Goal: Transaction & Acquisition: Purchase product/service

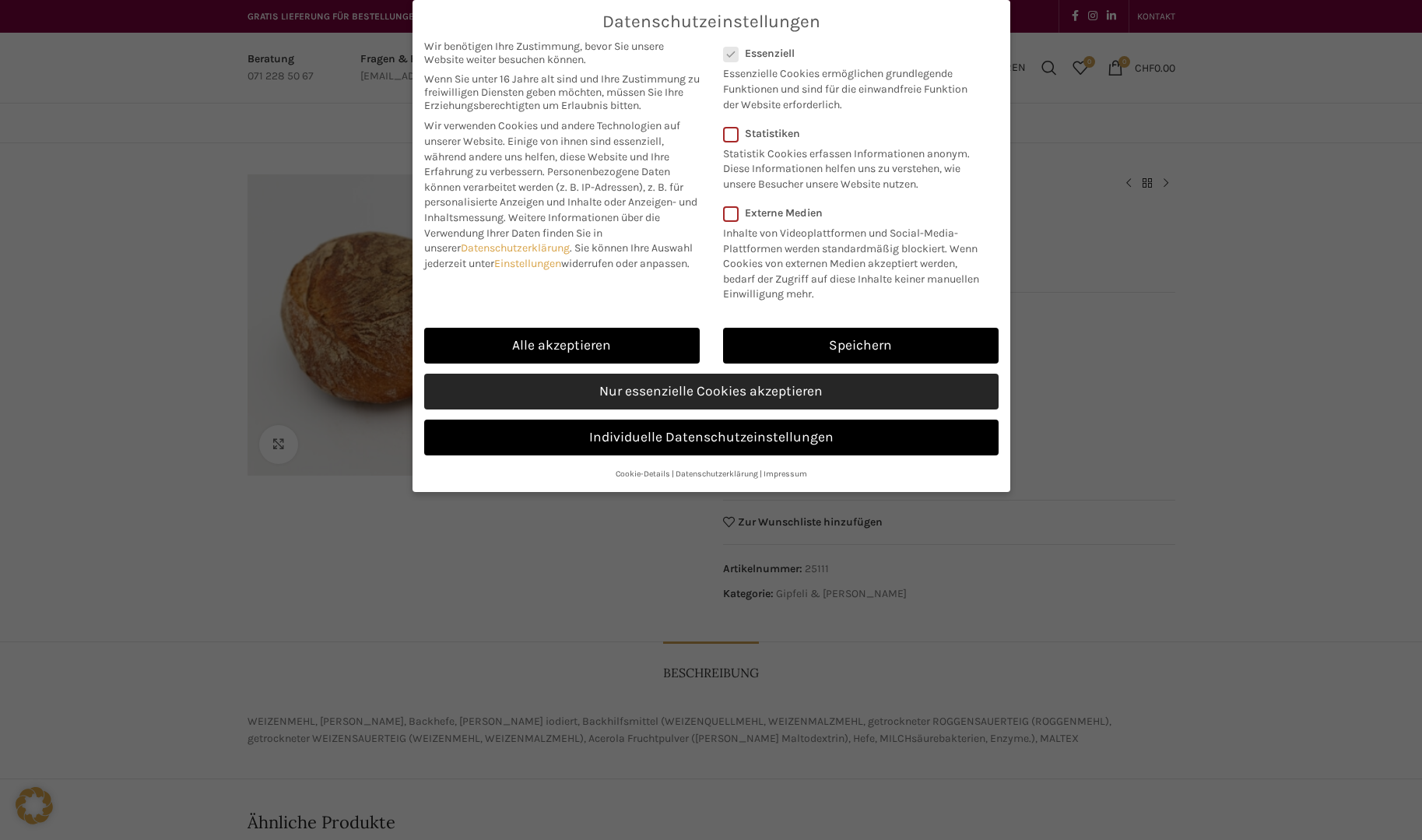
click at [698, 390] on link "Nur essenzielle Cookies akzeptieren" at bounding box center [711, 391] width 574 height 36
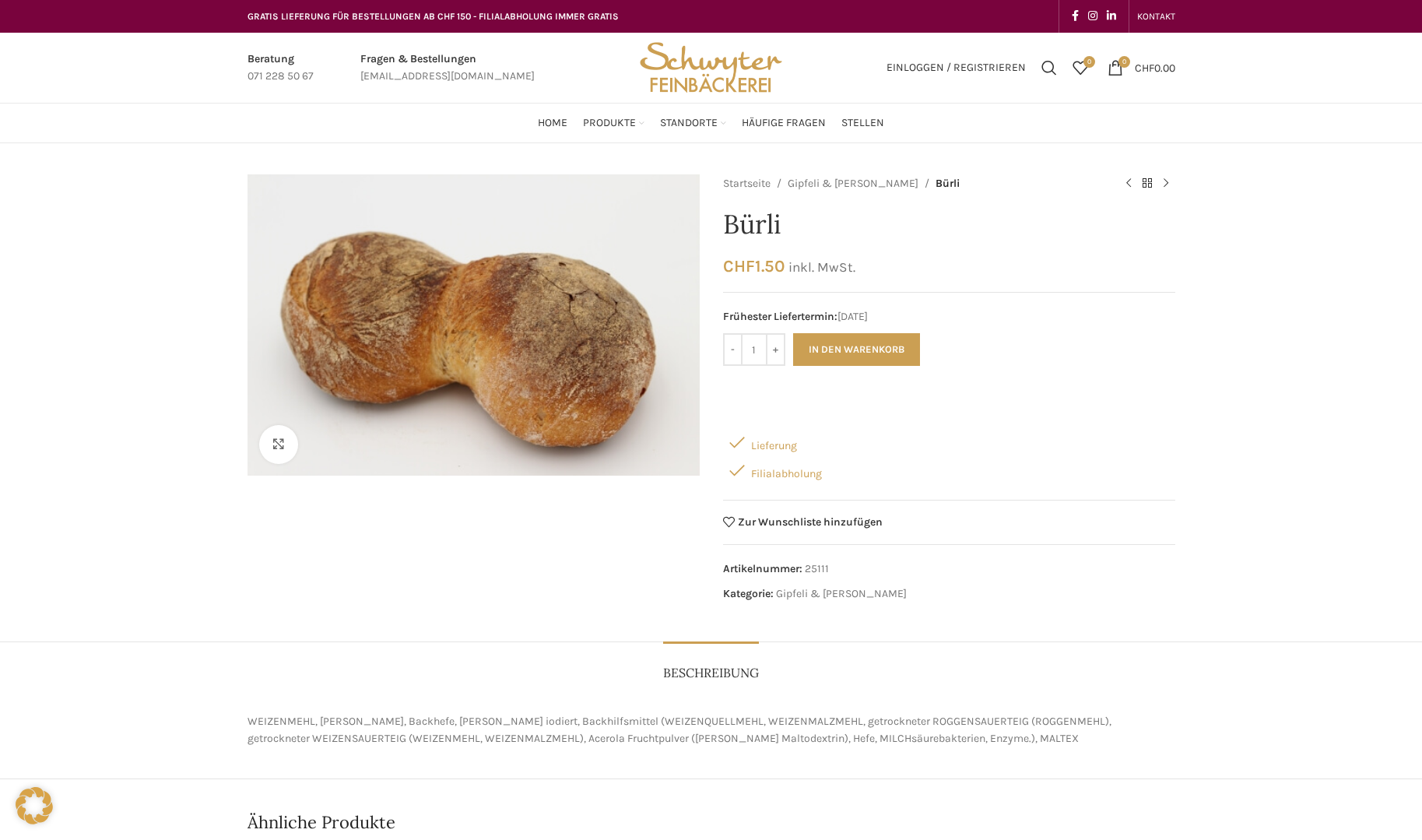
click at [716, 68] on body "GRATIS LIEFERUNG FÜR BESTELLUNGEN AB CHF 150 - FILIALABHOLUNG IMMER GRATIS KONT…" at bounding box center [711, 719] width 1422 height 1437
click at [716, 68] on img "Site logo" at bounding box center [710, 68] width 152 height 70
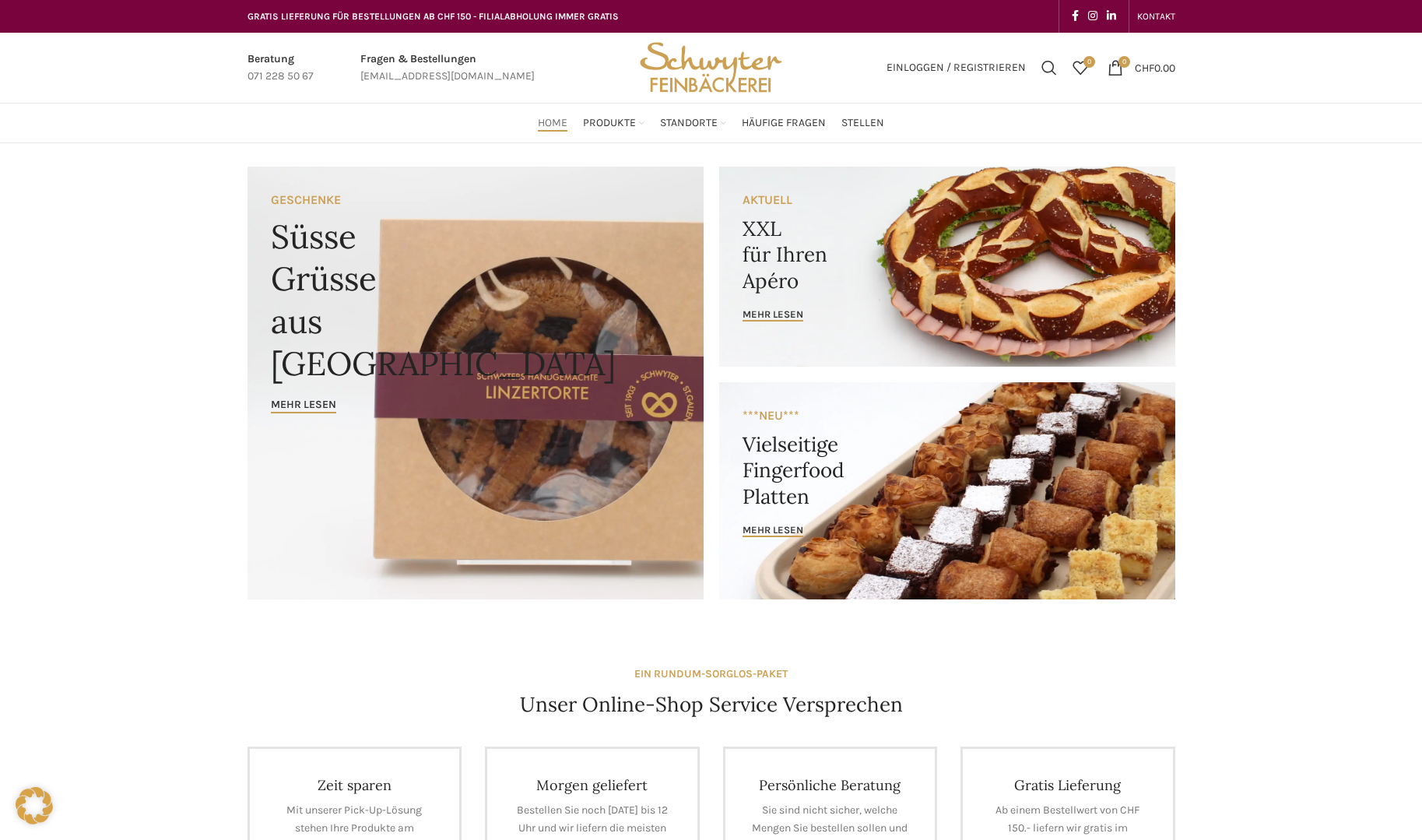
click at [751, 249] on link "Banner link" at bounding box center [947, 266] width 457 height 200
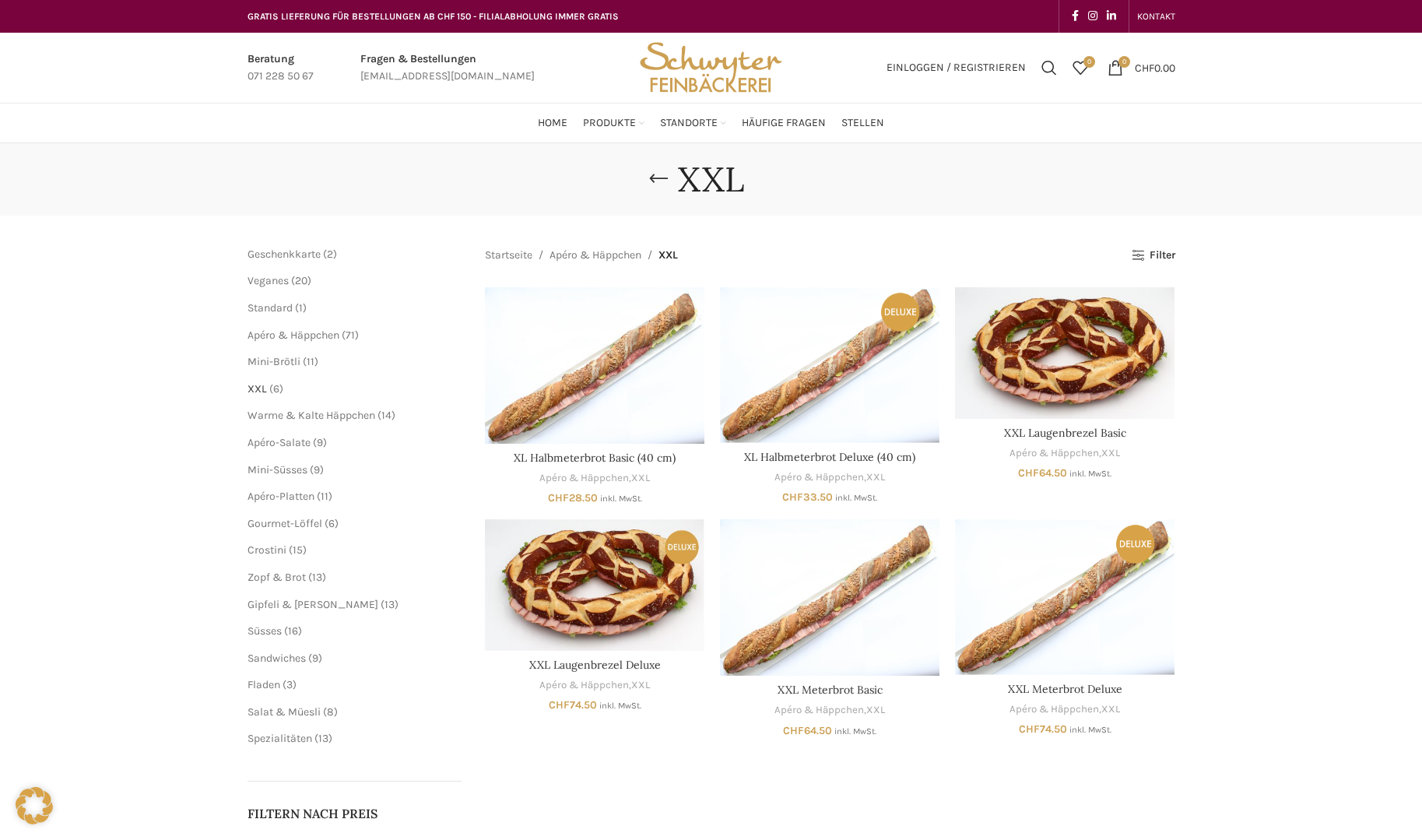
click at [259, 387] on span "XXL" at bounding box center [257, 388] width 19 height 14
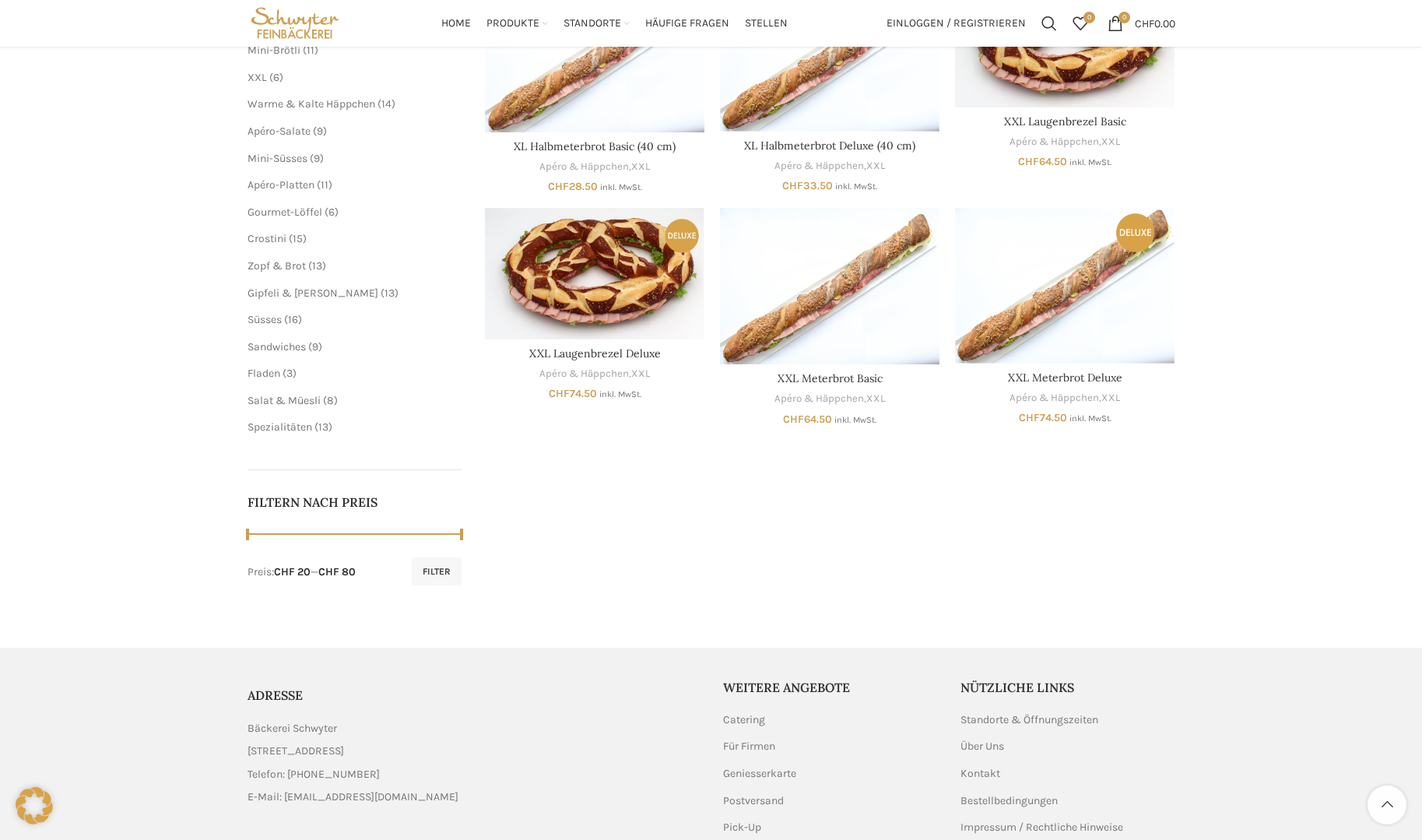
scroll to position [155, 0]
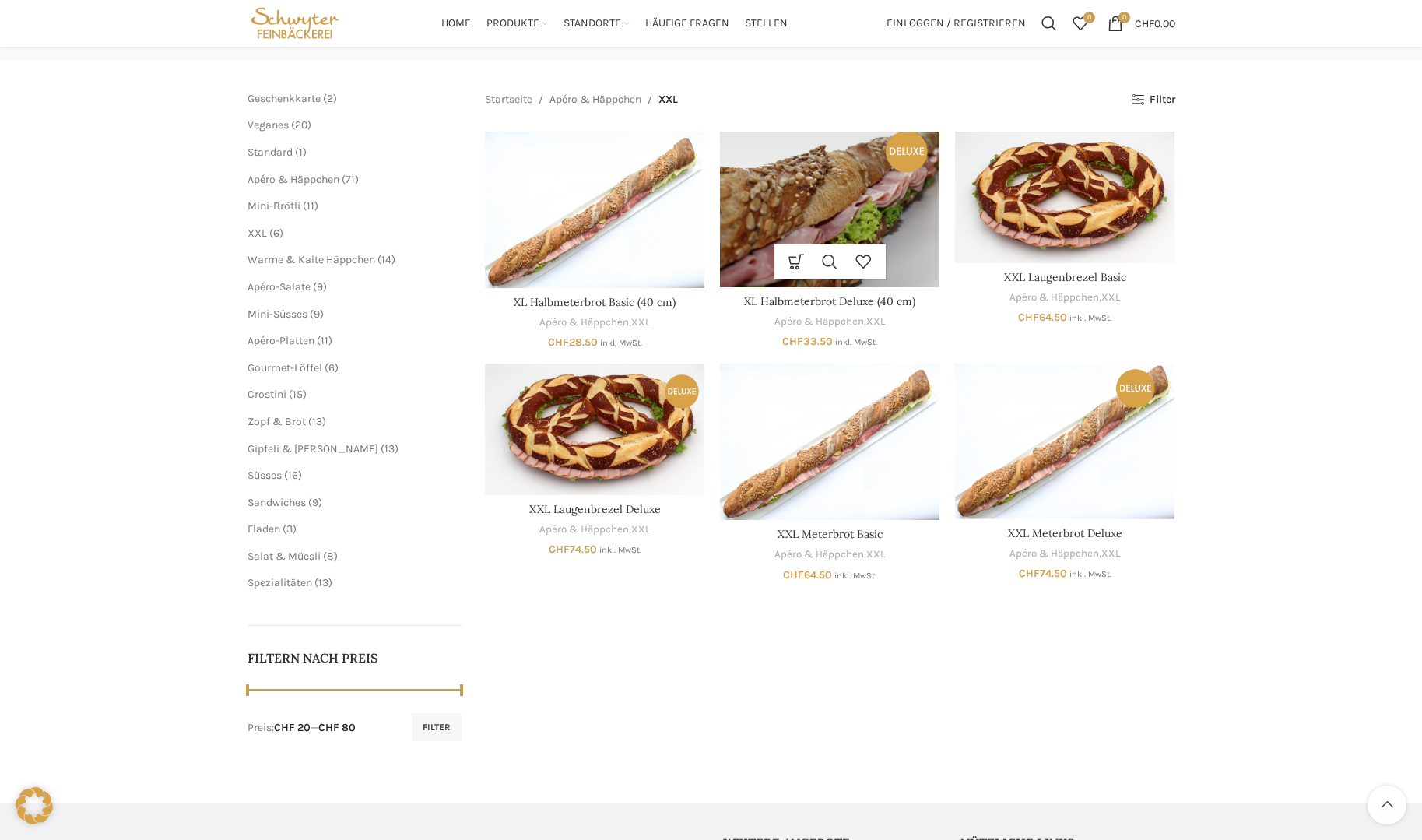
click at [869, 202] on img "XL Halbmeterbrot Deluxe (40 cm)" at bounding box center [830, 208] width 220 height 154
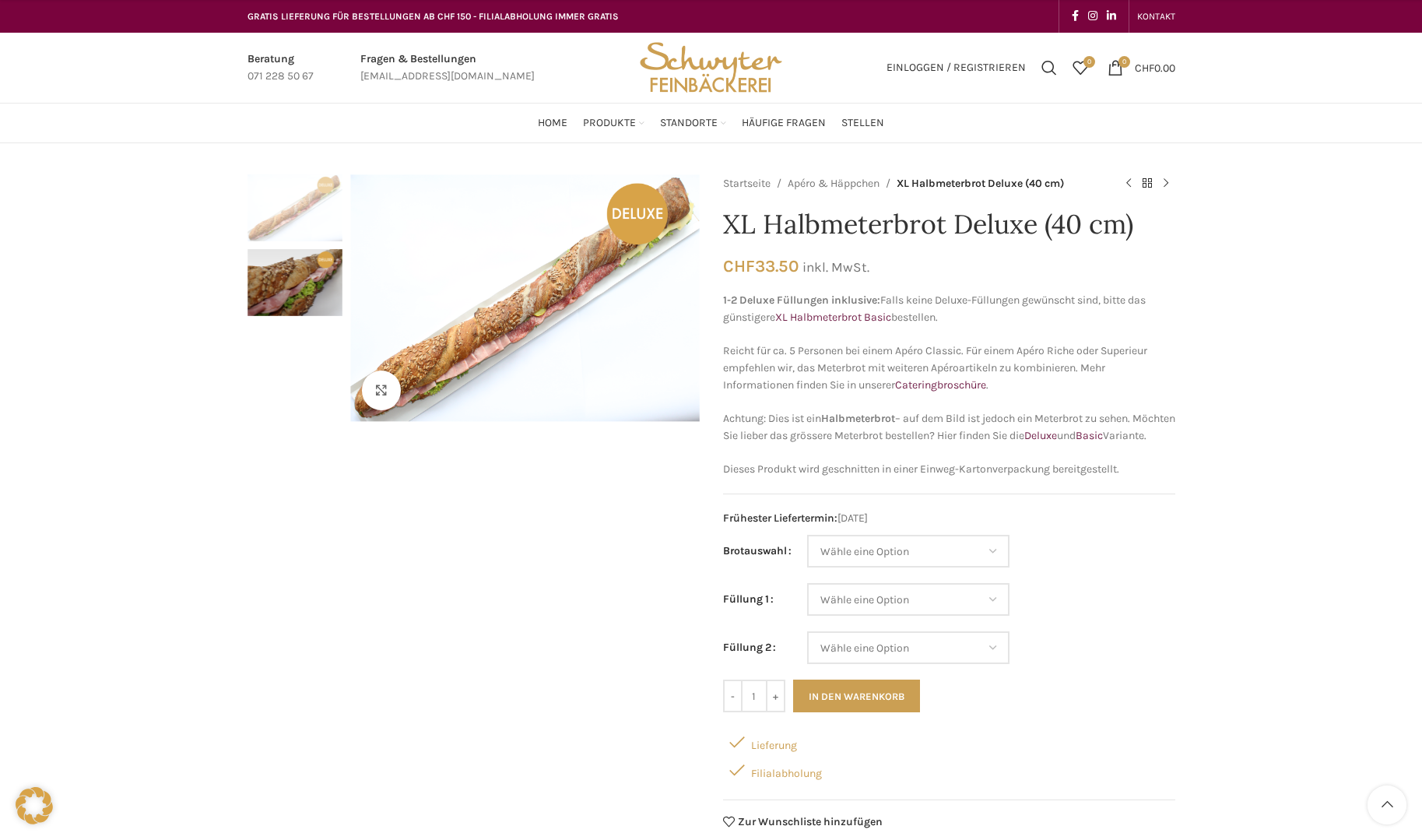
scroll to position [233, 0]
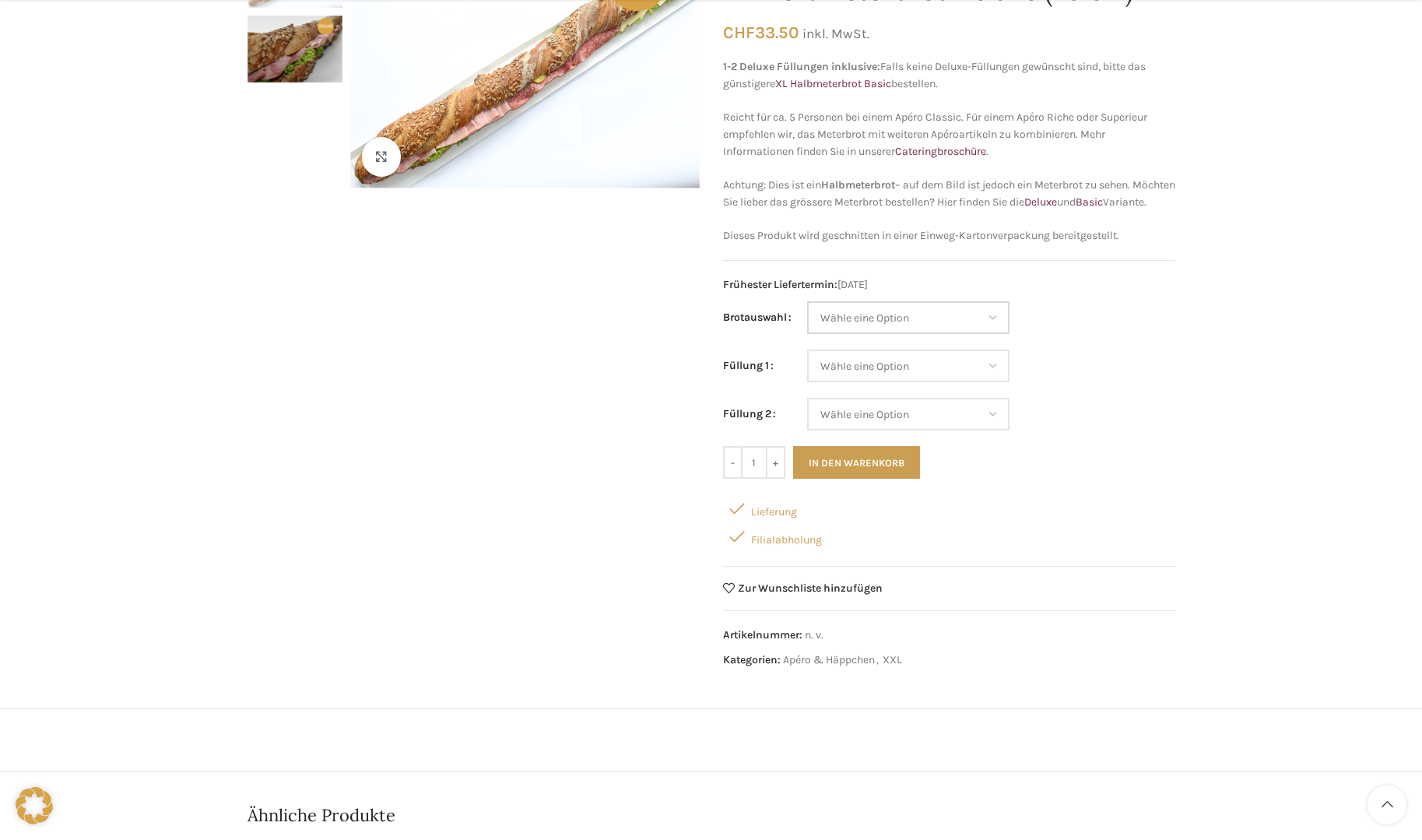
click at [989, 334] on select "Wähle eine Option Baguette Paillasse dunkel Paillasse knusper (Bild) Laugenbagu…" at bounding box center [908, 318] width 202 height 33
click at [807, 319] on select "Wähle eine Option Baguette Paillasse dunkel Paillasse knusper (Bild) Laugenbagu…" at bounding box center [908, 318] width 202 height 33
select select "Baguette"
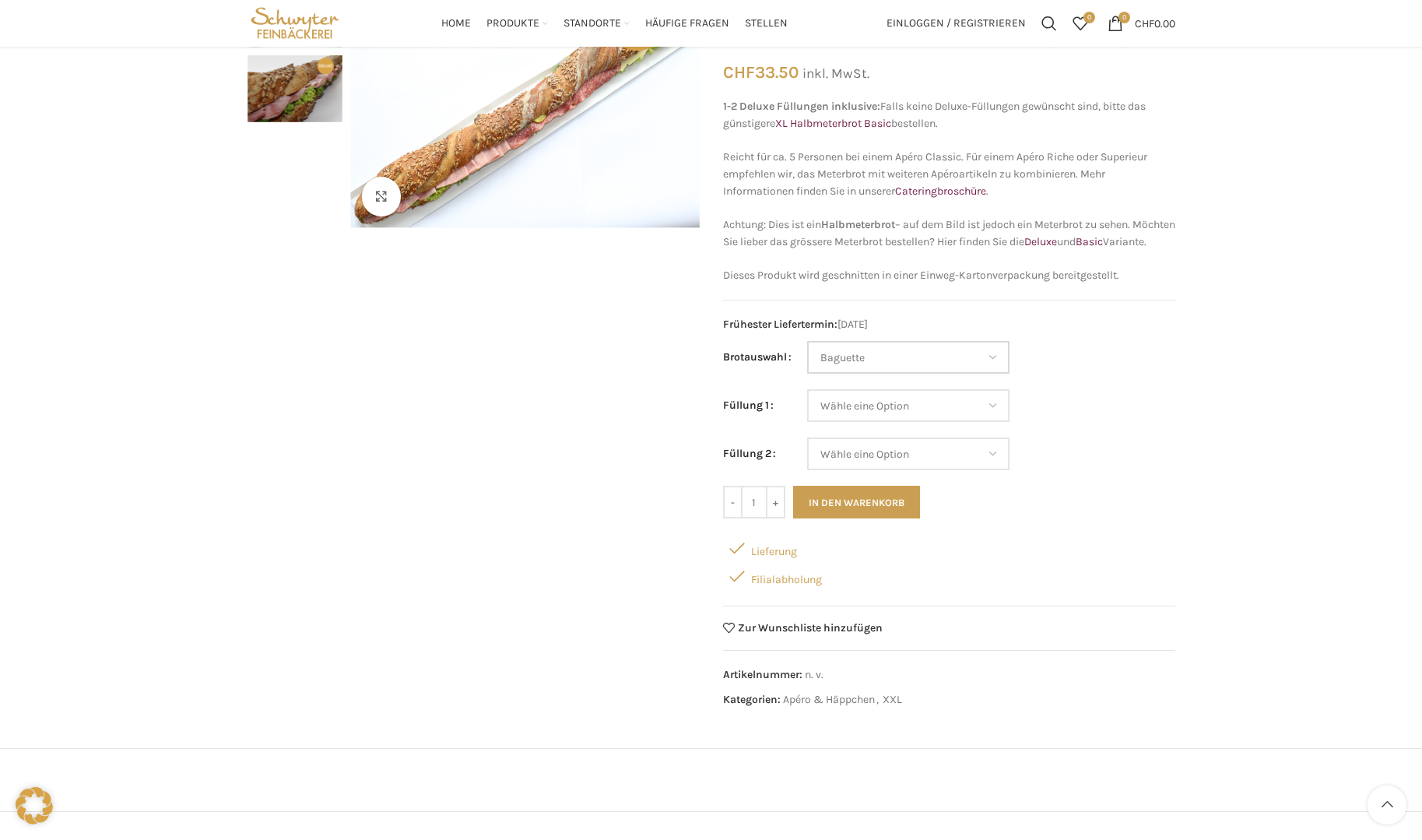
scroll to position [155, 0]
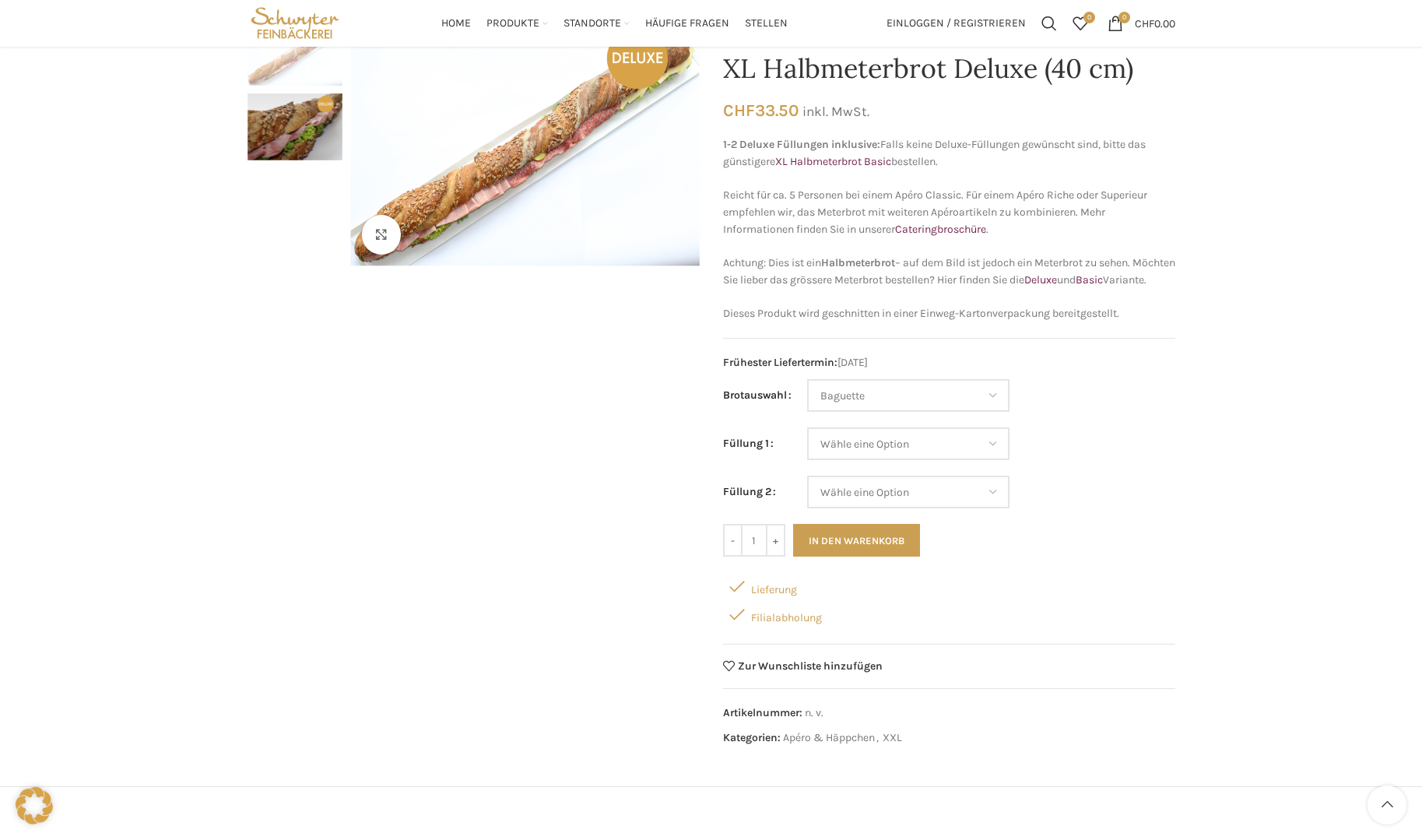
click at [966, 427] on td "Wähle eine Option Baguette Paillasse dunkel Paillasse knusper (Bild) Laugenbagu…" at bounding box center [991, 403] width 368 height 49
click at [965, 454] on select "Wähle eine Option Lachs (Deluxe) Roastbeef (Deluxe) Rohschinken (Deluxe) Mostbr…" at bounding box center [908, 444] width 202 height 33
select select "Roastbeef (Deluxe)"
click at [807, 444] on select "Wähle eine Option Lachs (Deluxe) Roastbeef (Deluxe) Rohschinken (Deluxe) Mostbr…" at bounding box center [908, 444] width 202 height 33
select select "Baguette"
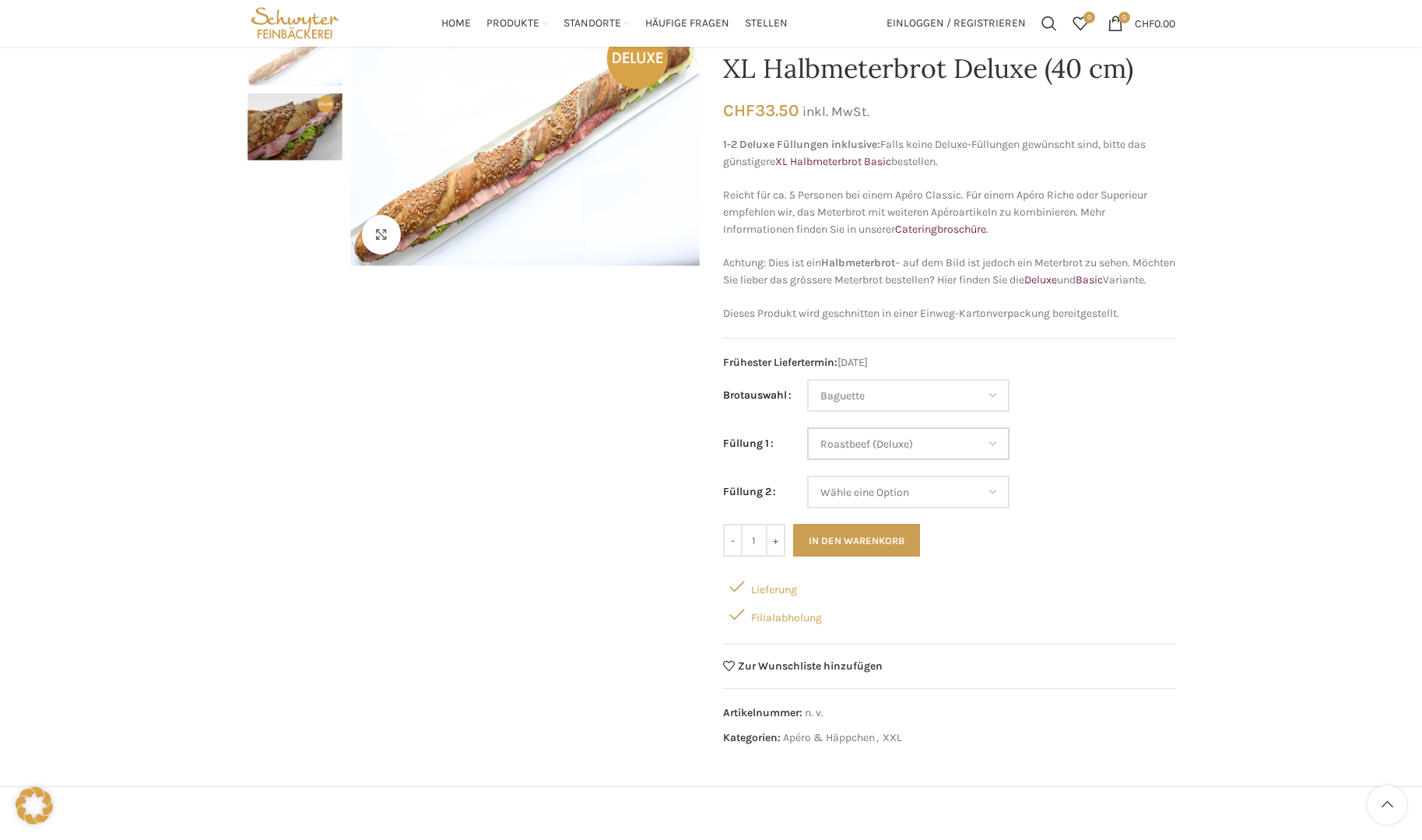
select select "Roastbeef (Deluxe)"
click at [948, 501] on select "Wähle eine Option Lachs (Deluxe) Roastbeef (Deluxe) Rohschinken (Deluxe) Mostbr…" at bounding box center [908, 492] width 202 height 33
select select "Mostbröckli (Deluxe)"
click at [807, 492] on select "Wähle eine Option Lachs (Deluxe) Roastbeef (Deluxe) Rohschinken (Deluxe) Mostbr…" at bounding box center [908, 492] width 202 height 33
select select "Baguette"
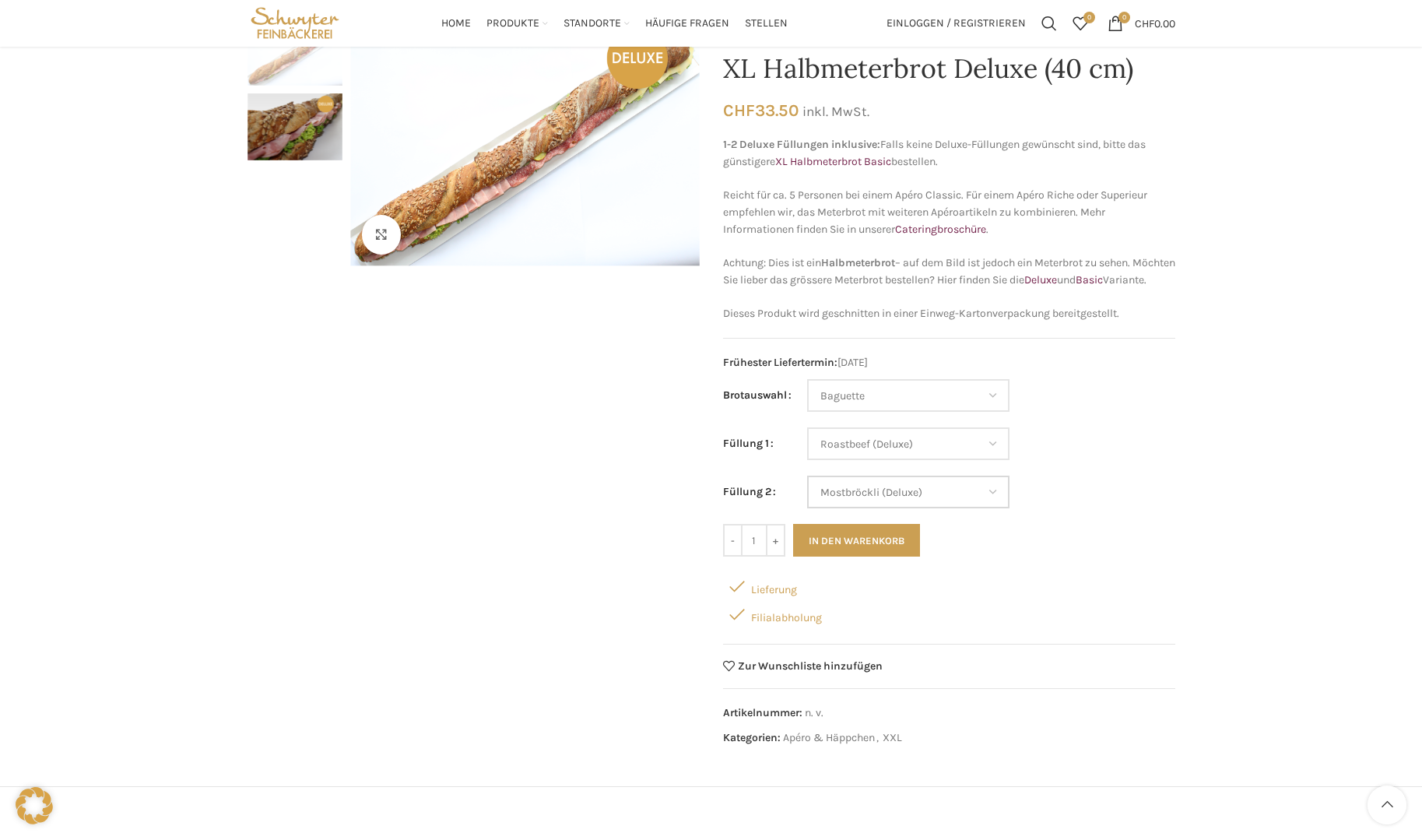
select select "Roastbeef (Deluxe)"
select select "Mostbröckli (Deluxe)"
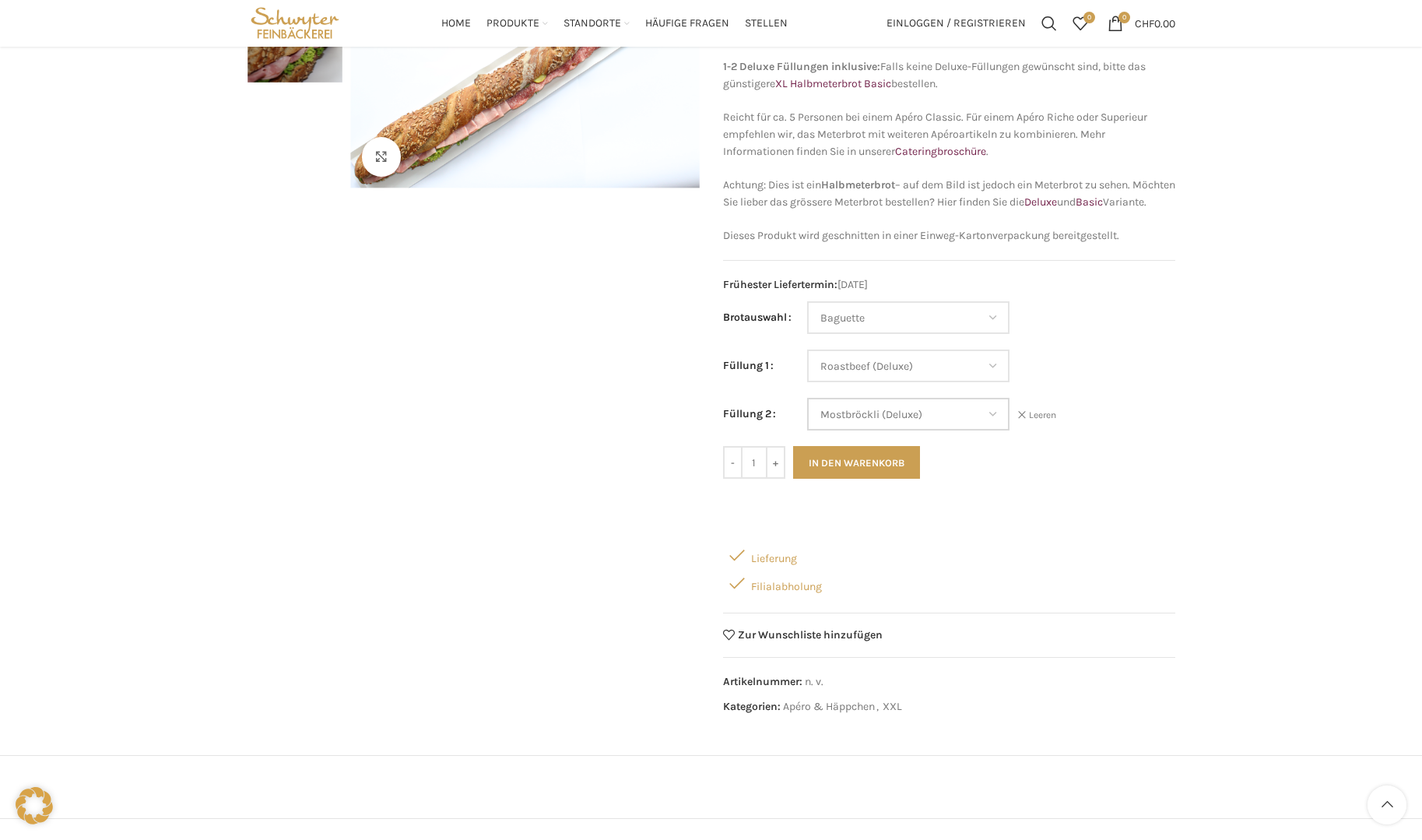
scroll to position [0, 0]
